Goal: Use online tool/utility: Utilize a website feature to perform a specific function

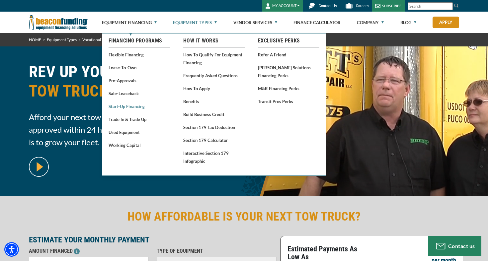
click at [140, 107] on link "Start-Up Financing" at bounding box center [139, 106] width 61 height 8
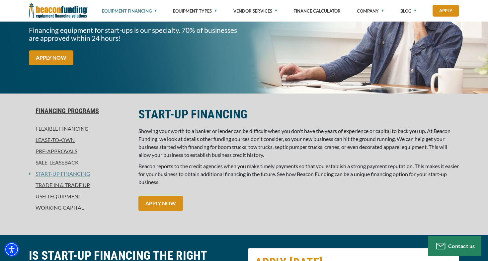
scroll to position [101, 0]
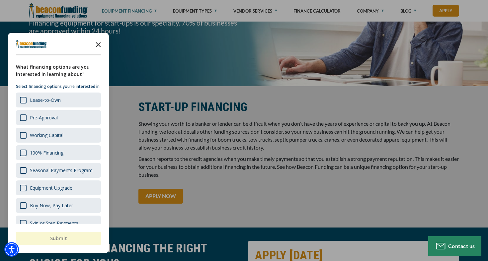
click at [99, 46] on icon "Close the survey" at bounding box center [98, 44] width 13 height 13
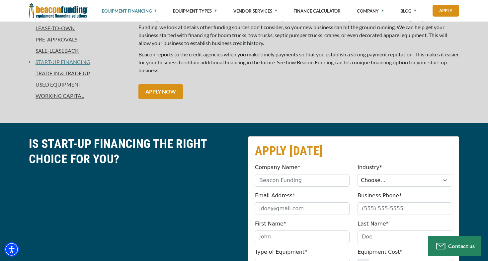
scroll to position [204, 0]
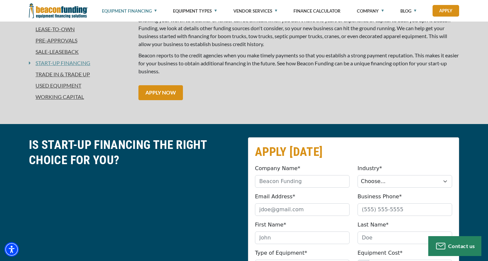
click at [73, 97] on link "Working Capital" at bounding box center [80, 97] width 102 height 8
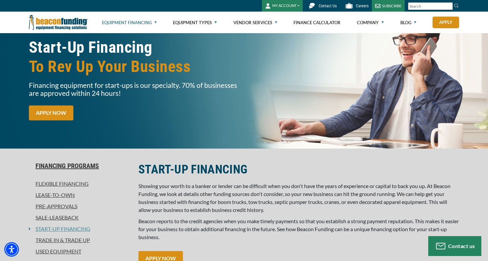
scroll to position [16, 0]
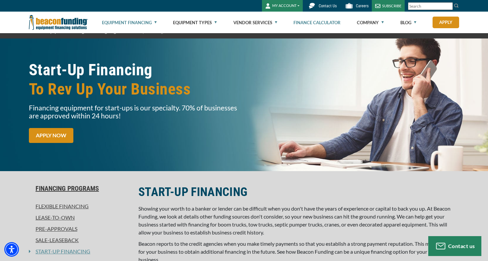
click at [314, 23] on link "Finance Calculator" at bounding box center [316, 22] width 47 height 21
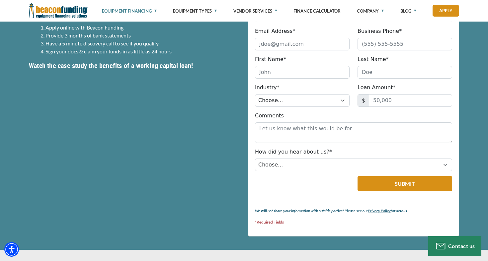
scroll to position [234, 0]
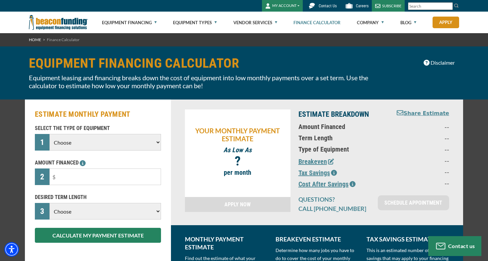
select select "5"
click at [105, 177] on input "text" at bounding box center [105, 177] width 112 height 17
type input "$90,000"
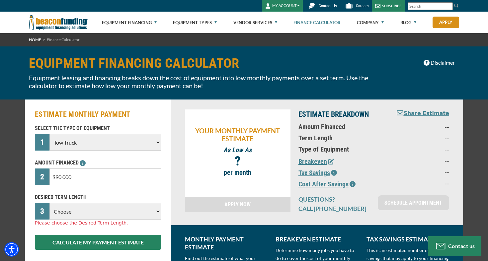
select select "48"
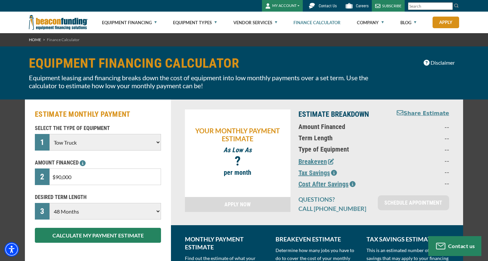
click at [178, 218] on div "YOUR MONTHLY PAYMENT ESTIMATE As Low As $ - $ ? per month APPLY NOW ESTIMATE BR…" at bounding box center [317, 163] width 292 height 126
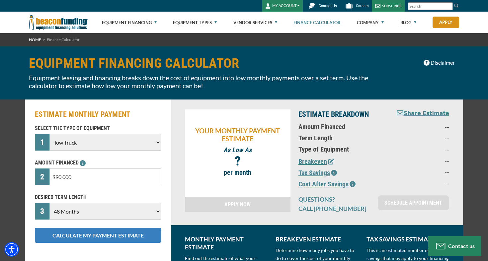
click at [144, 232] on button "CALCULATE MY PAYMENT ESTIMATE" at bounding box center [98, 235] width 126 height 15
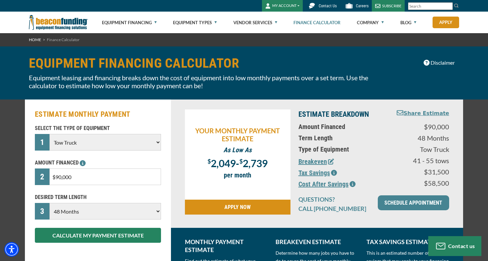
click at [335, 171] on icon "button" at bounding box center [334, 173] width 6 height 6
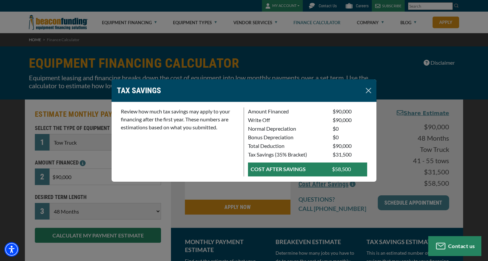
click at [369, 92] on button "Close" at bounding box center [368, 90] width 11 height 11
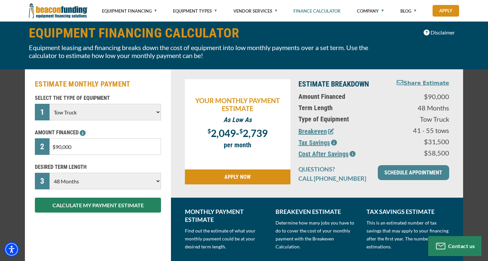
scroll to position [43, 0]
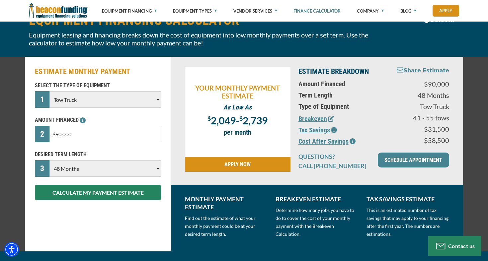
click at [319, 118] on button "Breakeven" at bounding box center [316, 119] width 36 height 10
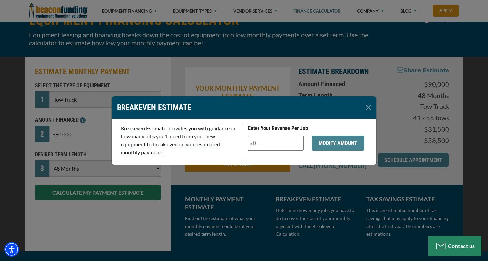
click at [272, 141] on input "Enter Your Revenue Per Job" at bounding box center [276, 143] width 56 height 15
click at [329, 147] on button "MODIFY AMOUNT" at bounding box center [338, 143] width 52 height 15
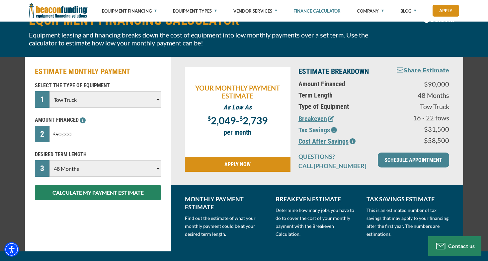
click at [328, 118] on icon "button" at bounding box center [331, 119] width 6 height 6
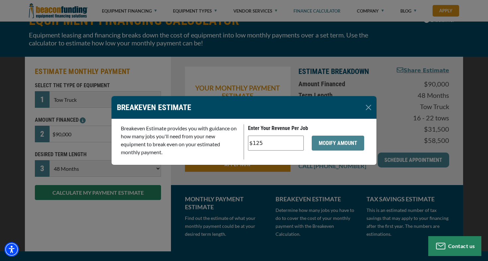
drag, startPoint x: 283, startPoint y: 143, endPoint x: 228, endPoint y: 154, distance: 55.1
click at [229, 154] on div "Breakeven Estimate provides you with guidance on how many jobs you'll need from…" at bounding box center [244, 141] width 254 height 35
type input "$175"
click at [343, 148] on button "MODIFY AMOUNT" at bounding box center [338, 143] width 52 height 15
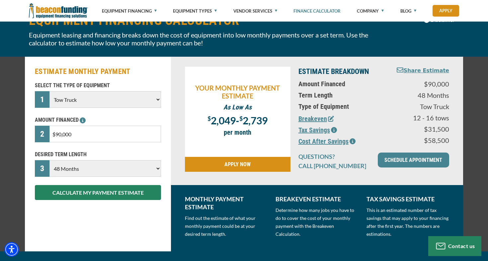
select select "60"
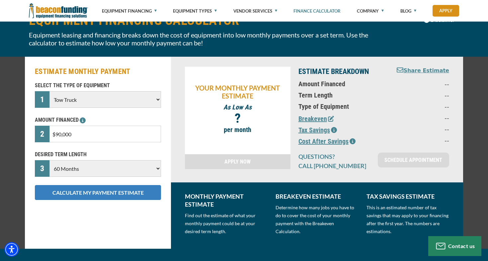
click at [128, 197] on button "CALCULATE MY PAYMENT ESTIMATE" at bounding box center [98, 192] width 126 height 15
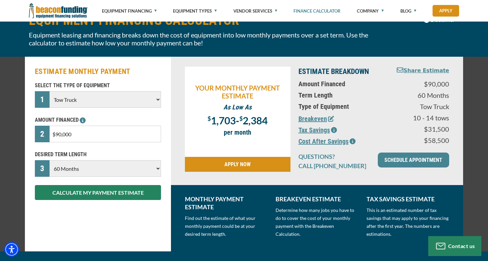
scroll to position [44, 0]
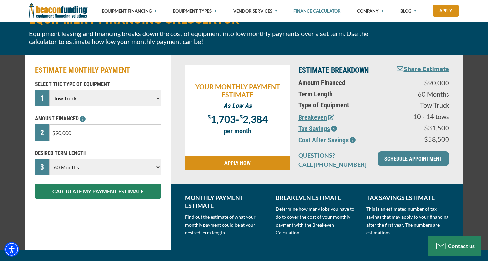
click at [351, 188] on div "MONTHLY PAYMENT ESTIMATE Find out the estimate of what your monthly payment cou…" at bounding box center [317, 217] width 292 height 66
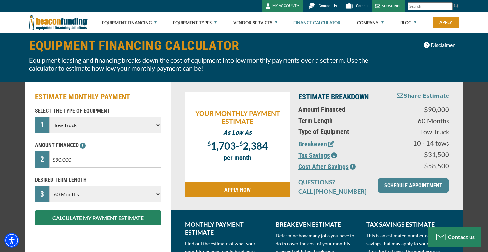
scroll to position [19, 0]
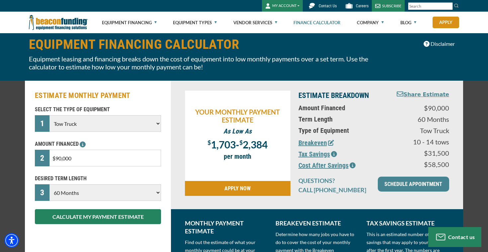
drag, startPoint x: 110, startPoint y: 162, endPoint x: 43, endPoint y: 157, distance: 66.9
click at [43, 157] on div "2 $90,000" at bounding box center [98, 158] width 126 height 17
type input "$35,000"
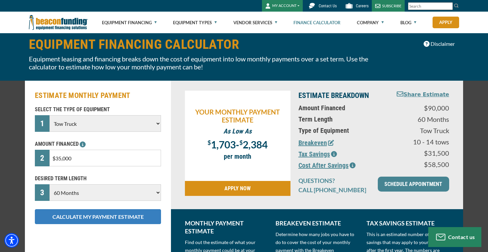
click at [51, 220] on button "CALCULATE MY PAYMENT ESTIMATE" at bounding box center [98, 216] width 126 height 15
